Goal: Check status: Check status

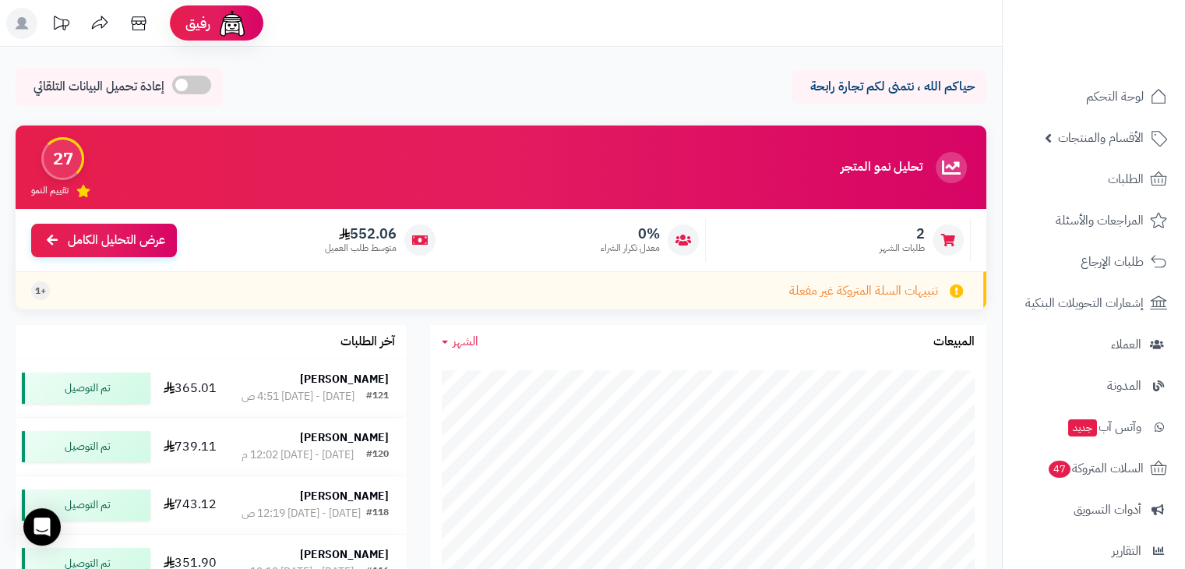
click at [342, 348] on h3 "آخر الطلبات" at bounding box center [368, 342] width 55 height 14
click at [351, 340] on h3 "آخر الطلبات" at bounding box center [368, 342] width 55 height 14
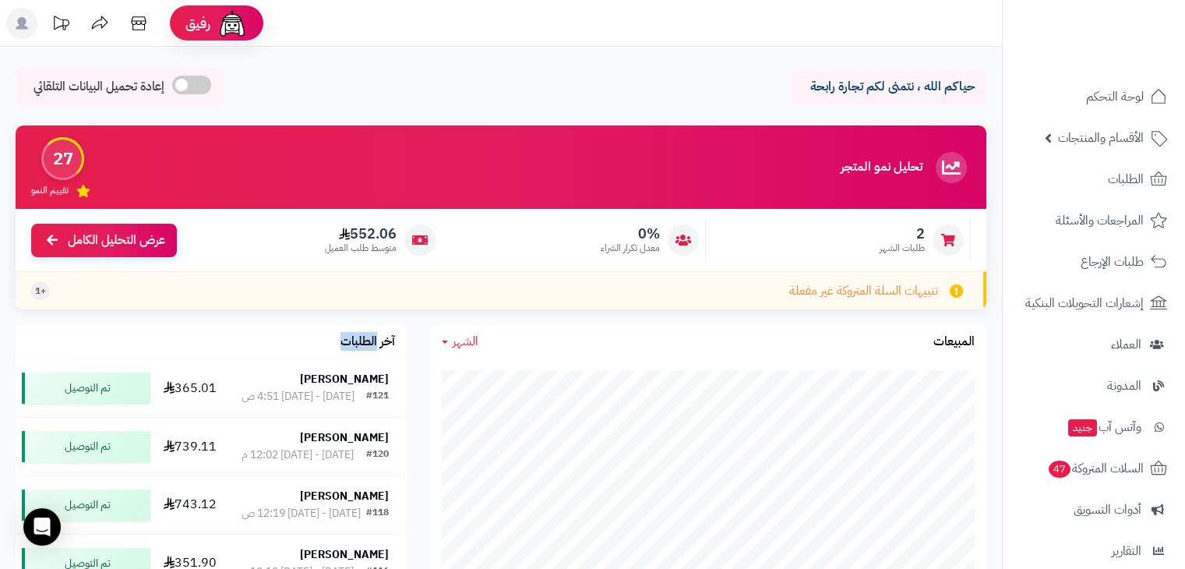
click at [351, 340] on h3 "آخر الطلبات" at bounding box center [368, 342] width 55 height 14
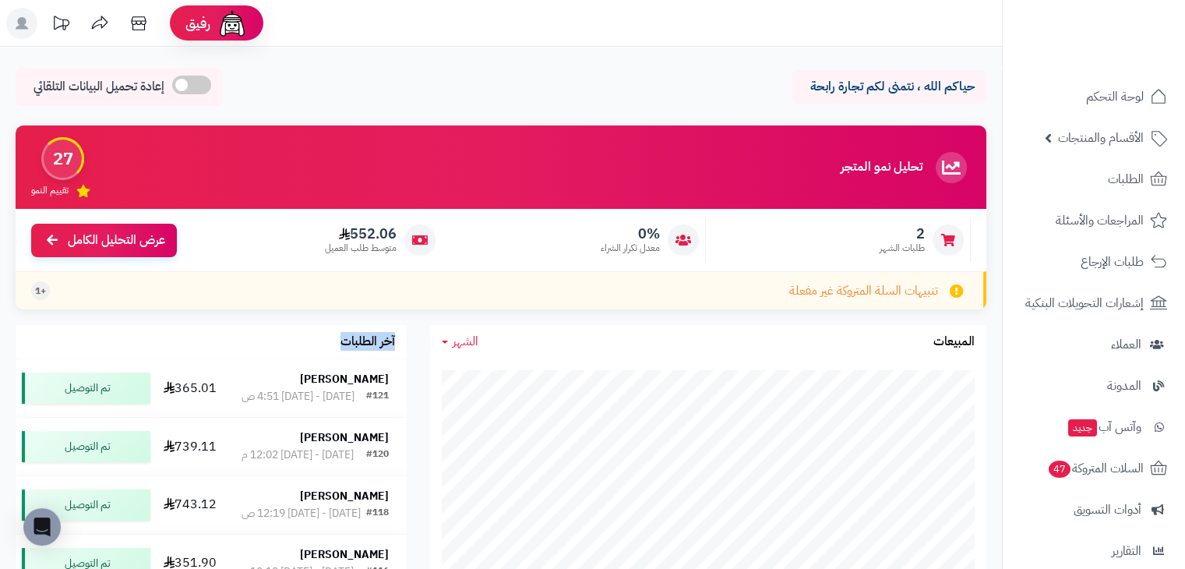
click at [351, 340] on h3 "آخر الطلبات" at bounding box center [368, 342] width 55 height 14
click at [358, 338] on h3 "آخر الطلبات" at bounding box center [368, 342] width 55 height 14
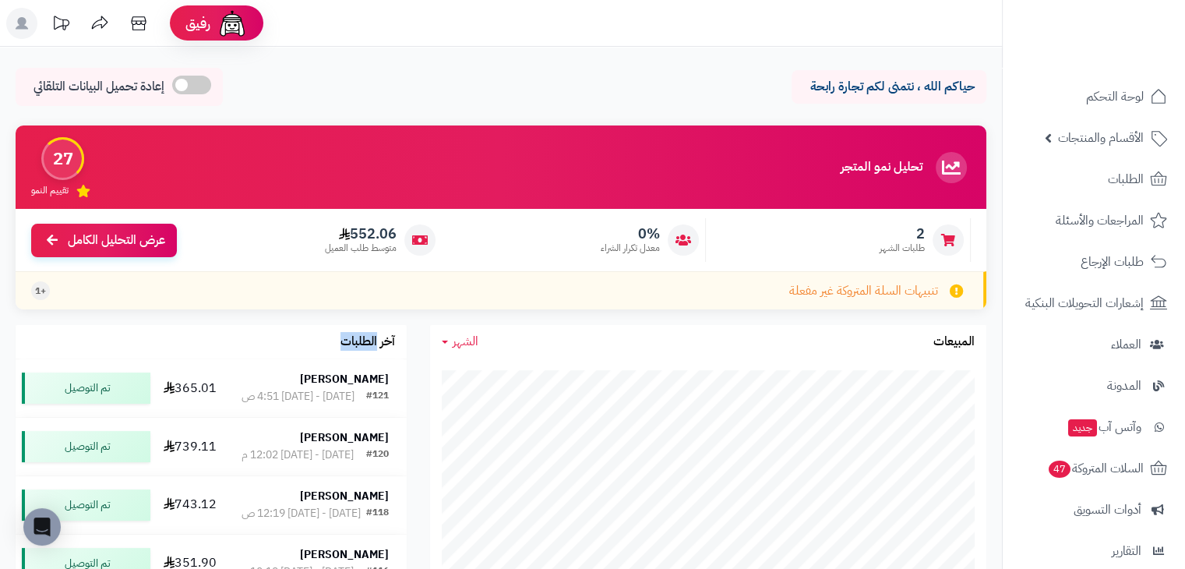
click at [358, 338] on h3 "آخر الطلبات" at bounding box center [368, 342] width 55 height 14
click at [355, 337] on h3 "آخر الطلبات" at bounding box center [368, 342] width 55 height 14
click at [56, 149] on div "27" at bounding box center [62, 158] width 43 height 43
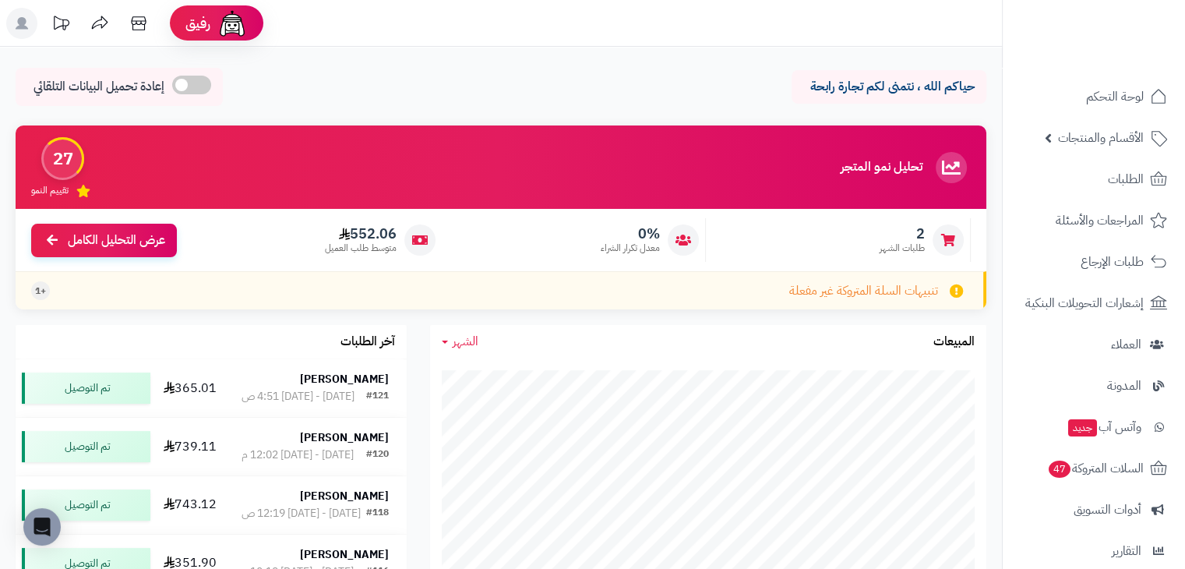
click at [56, 149] on div "27" at bounding box center [62, 158] width 43 height 43
click at [57, 160] on div "27" at bounding box center [62, 158] width 43 height 43
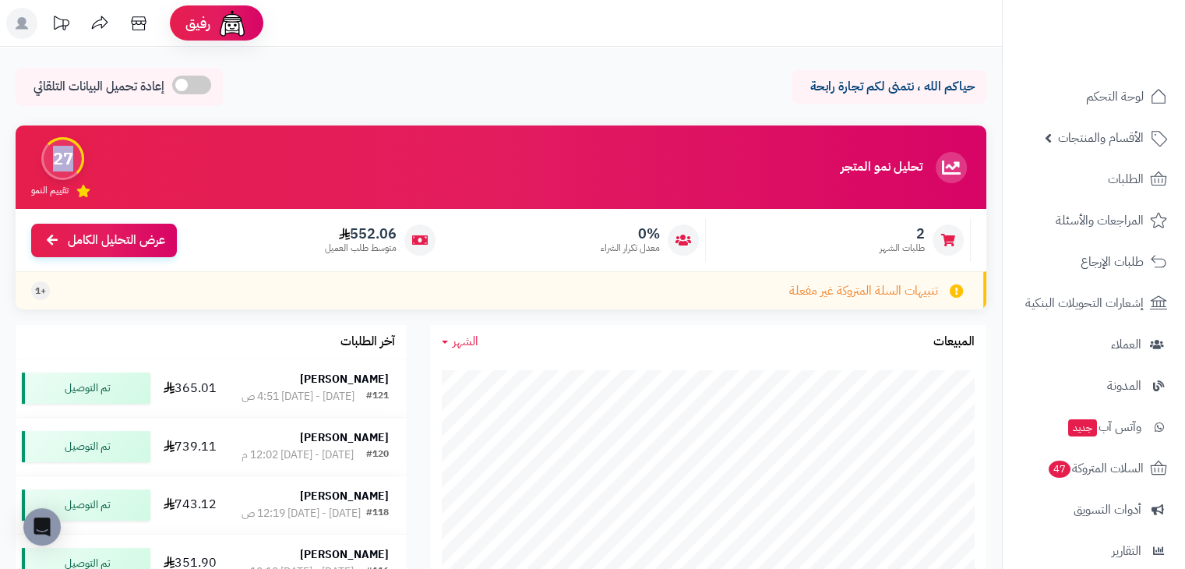
click at [57, 160] on div "27" at bounding box center [62, 158] width 43 height 43
click at [48, 191] on span "تقييم النمو" at bounding box center [49, 190] width 37 height 13
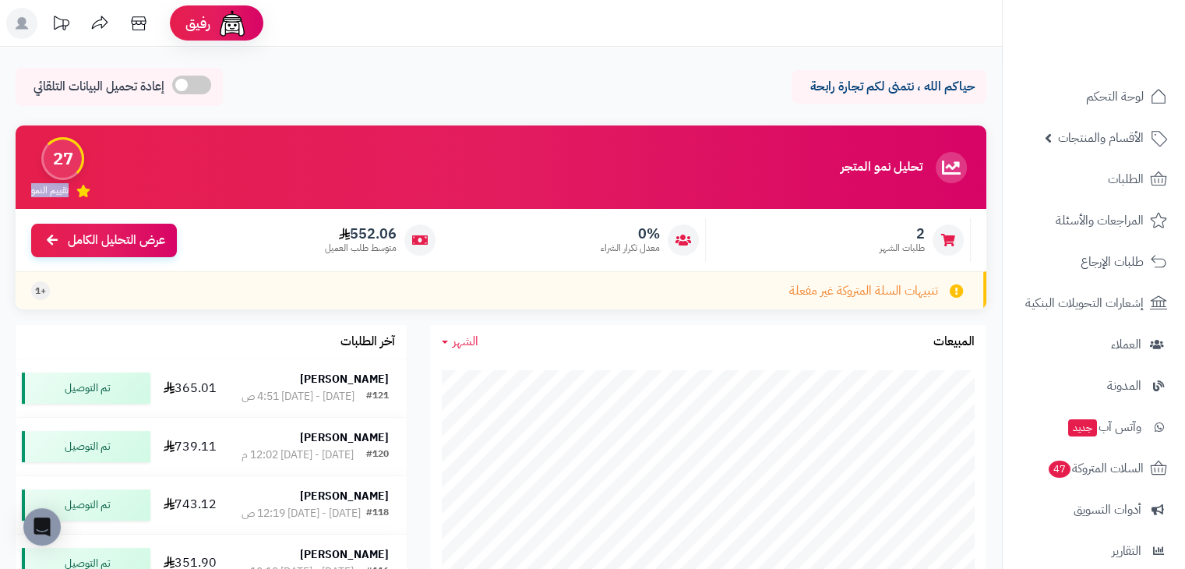
click at [48, 191] on span "تقييم النمو" at bounding box center [49, 190] width 37 height 13
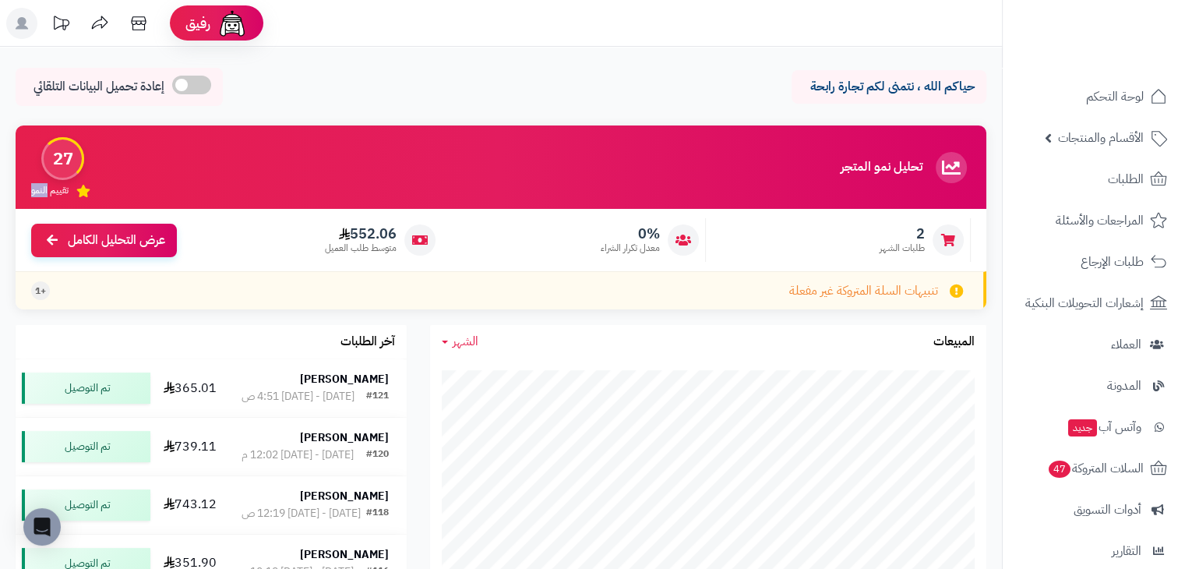
click at [48, 191] on span "تقييم النمو" at bounding box center [49, 190] width 37 height 13
click at [42, 287] on span "+1" at bounding box center [40, 290] width 11 height 13
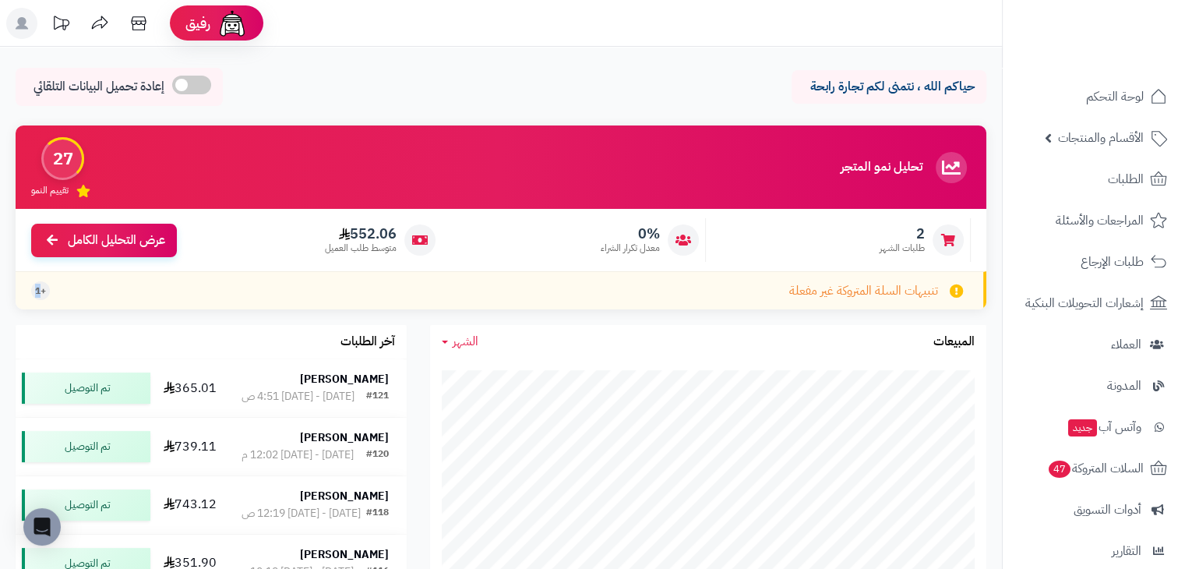
click at [42, 287] on span "+1" at bounding box center [40, 290] width 11 height 13
drag, startPoint x: 524, startPoint y: 91, endPoint x: 234, endPoint y: 170, distance: 301.2
click at [695, 85] on div "حياكم الله ، نتمنى لكم تجارة رابحة إعادة تحميل البيانات التلقائي" at bounding box center [501, 91] width 971 height 46
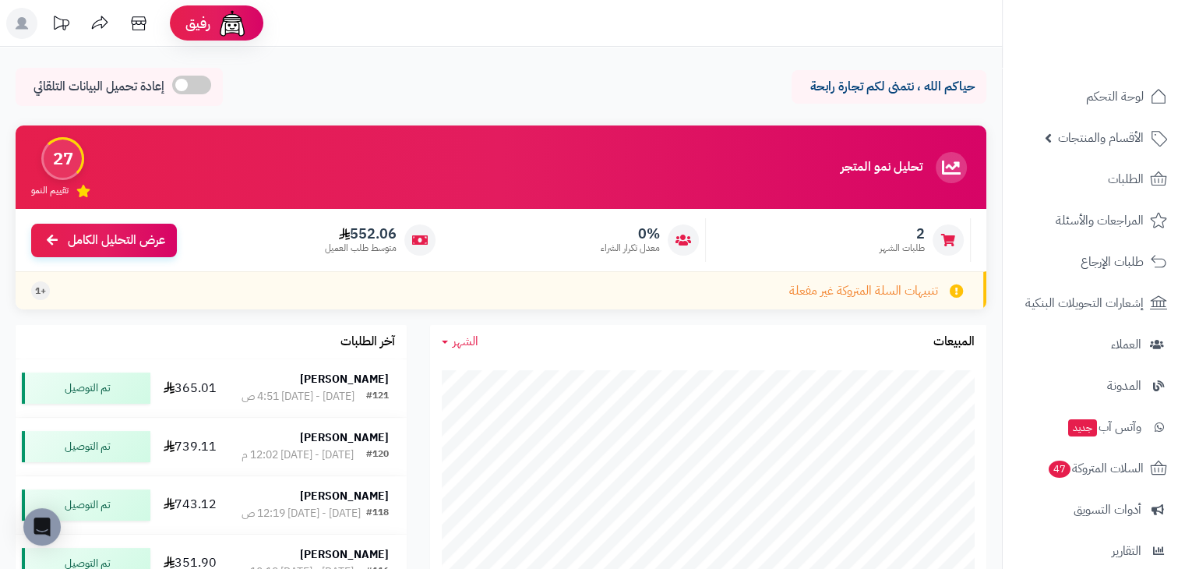
click at [695, 85] on div "حياكم الله ، نتمنى لكم تجارة رابحة إعادة تحميل البيانات التلقائي" at bounding box center [501, 91] width 971 height 46
click at [825, 85] on p "حياكم الله ، نتمنى لكم تجارة رابحة" at bounding box center [888, 87] width 171 height 18
